Goal: Check status: Check status

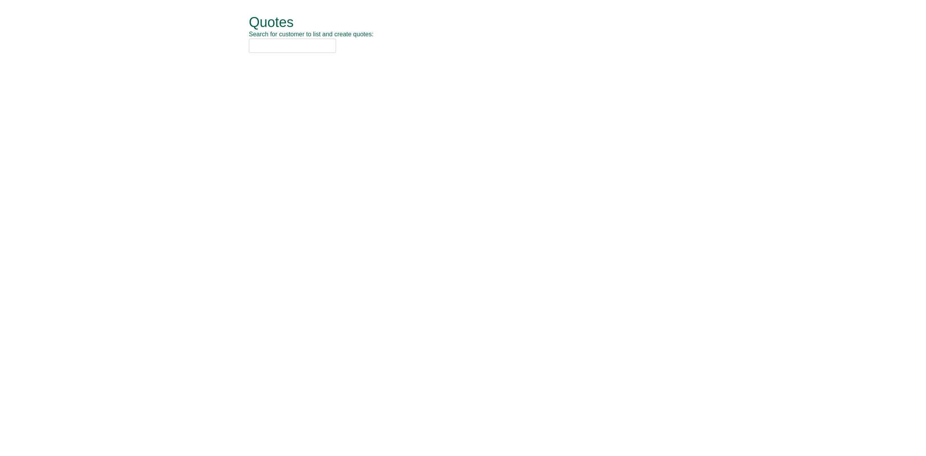
click at [311, 47] on input "text" at bounding box center [292, 46] width 87 height 14
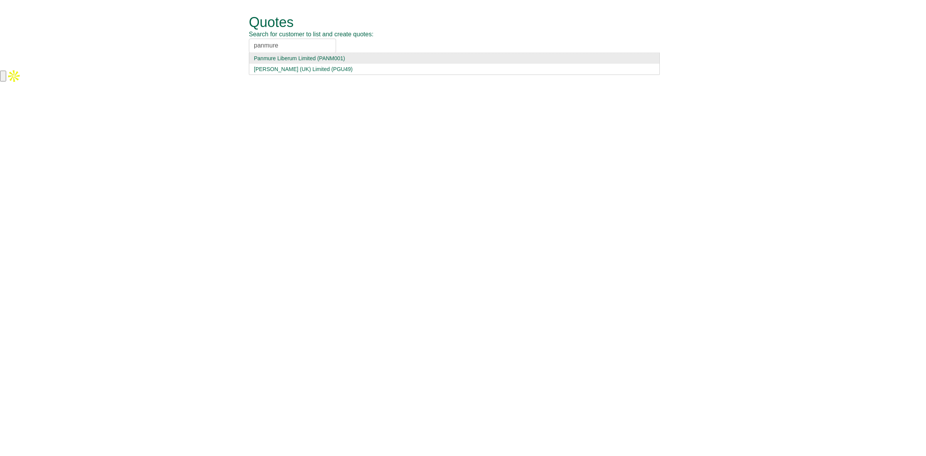
type input "panmure"
click at [303, 60] on div "Panmure Liberum Limited (PANM001)" at bounding box center [454, 58] width 401 height 8
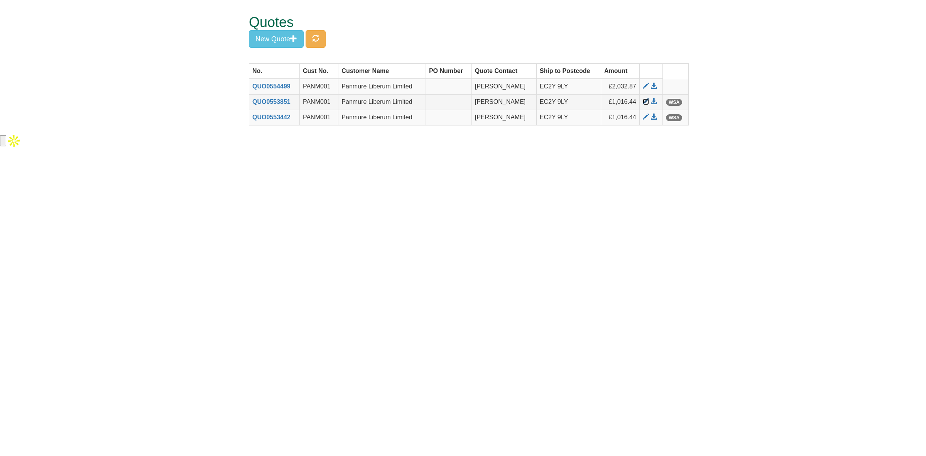
click at [646, 101] on span at bounding box center [646, 101] width 6 height 6
click at [201, 149] on html "Quotes Search for customer to list and create quotes: Panmure Liberum Limited P…" at bounding box center [463, 74] width 926 height 149
drag, startPoint x: 292, startPoint y: 103, endPoint x: 252, endPoint y: 103, distance: 40.5
click at [252, 103] on th "QUO0553851" at bounding box center [274, 102] width 51 height 15
copy link "QUO0553851"
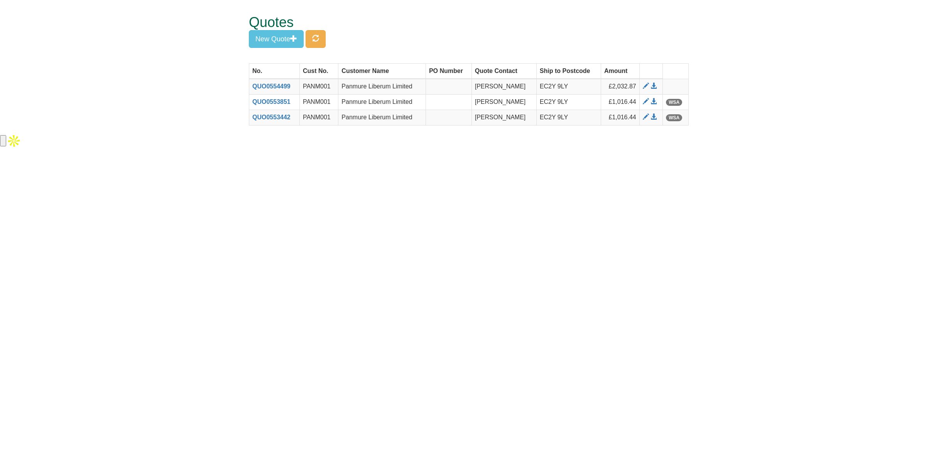
click at [126, 149] on html "Quotes Search for customer to list and create quotes: Panmure Liberum Limited P…" at bounding box center [463, 74] width 926 height 149
click at [646, 120] on span at bounding box center [646, 117] width 6 height 6
drag, startPoint x: 293, startPoint y: 105, endPoint x: 250, endPoint y: 102, distance: 43.3
click at [250, 102] on th "QUO0553851" at bounding box center [274, 102] width 51 height 15
copy link "QUO0553851"
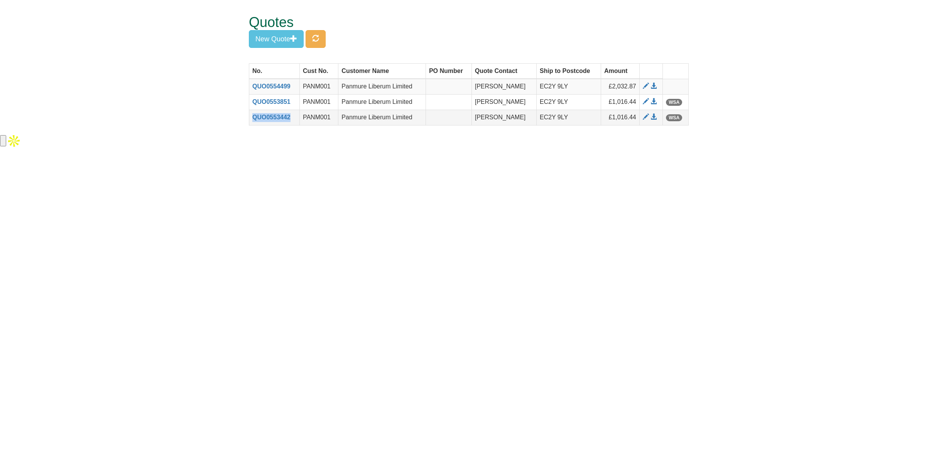
drag, startPoint x: 292, startPoint y: 118, endPoint x: 250, endPoint y: 117, distance: 42.5
click at [250, 117] on th "QUO0553442" at bounding box center [274, 117] width 51 height 15
copy link "QUO0553442"
click at [135, 149] on html "Quotes Search for customer to list and create quotes: Panmure Liberum Limited P…" at bounding box center [463, 74] width 926 height 149
click at [323, 41] on button "button" at bounding box center [316, 39] width 20 height 18
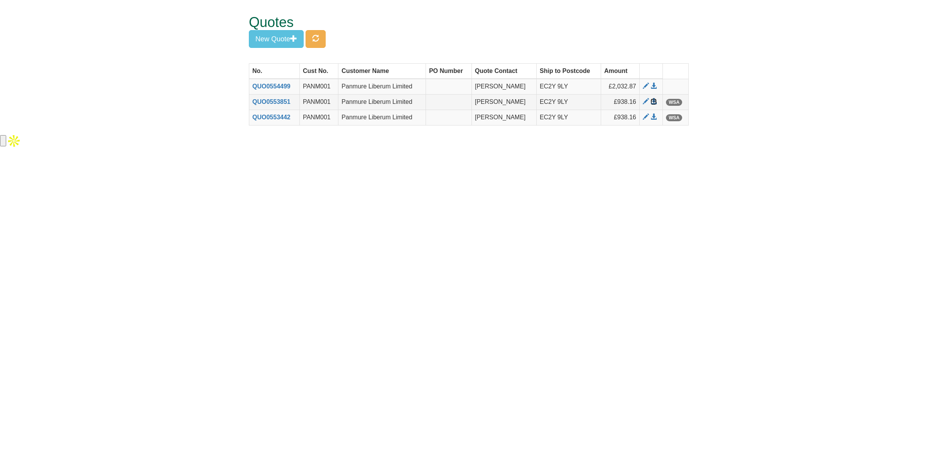
click at [652, 103] on span at bounding box center [654, 101] width 6 height 6
click at [653, 118] on span at bounding box center [654, 117] width 6 height 6
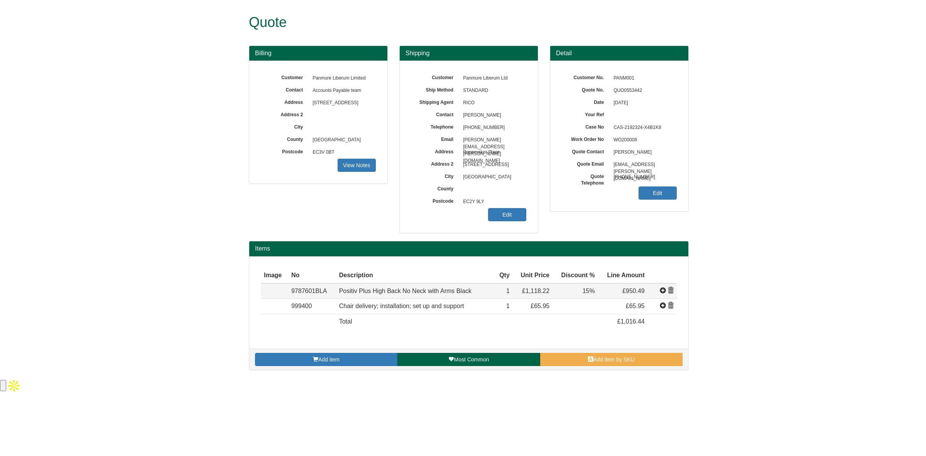
click at [327, 289] on td "9787601BLA" at bounding box center [312, 290] width 48 height 15
